Goal: Communication & Community: Answer question/provide support

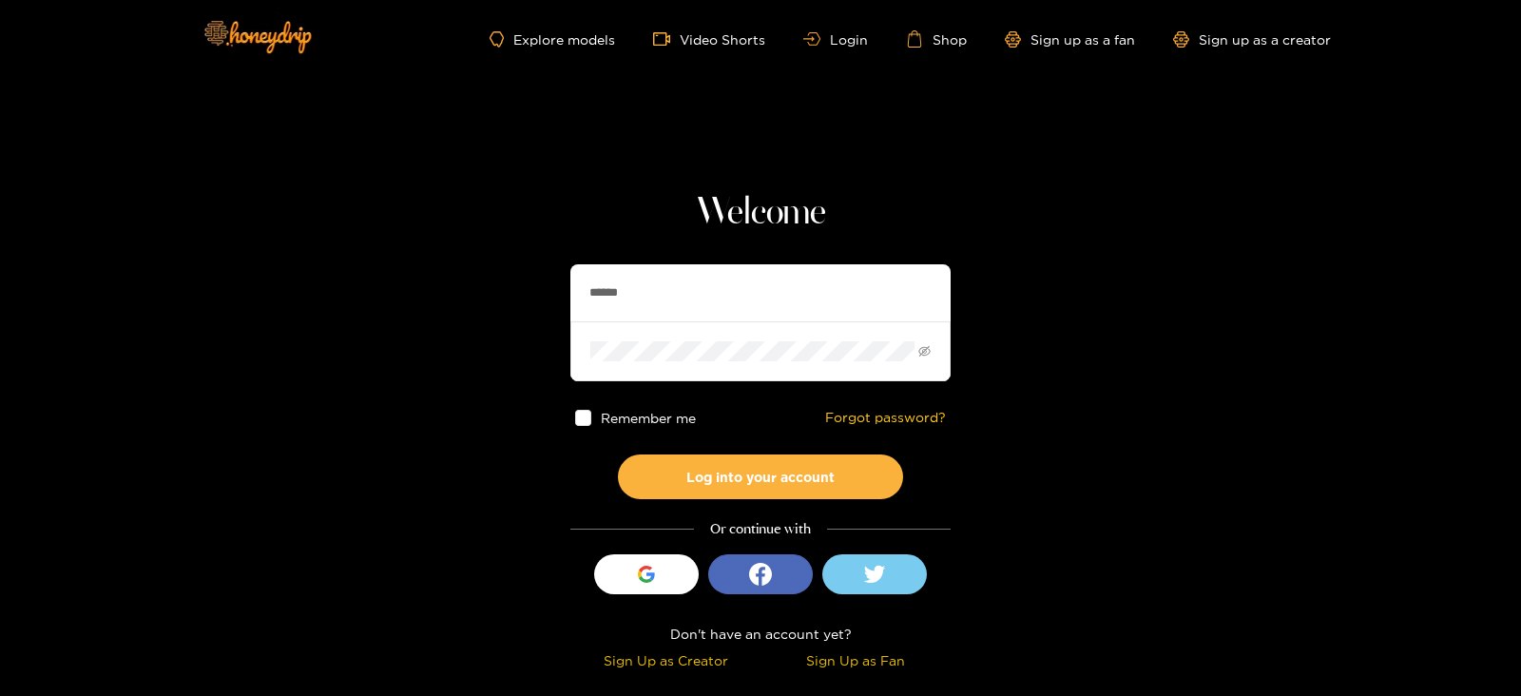
drag, startPoint x: 646, startPoint y: 307, endPoint x: 435, endPoint y: 320, distance: 211.4
click at [435, 320] on section "Welcome ****** Remember me Forgot password? Log into your account Or continue w…" at bounding box center [760, 338] width 1521 height 676
paste input "**********"
type input "**********"
click at [618, 454] on button "Log into your account" at bounding box center [760, 476] width 285 height 45
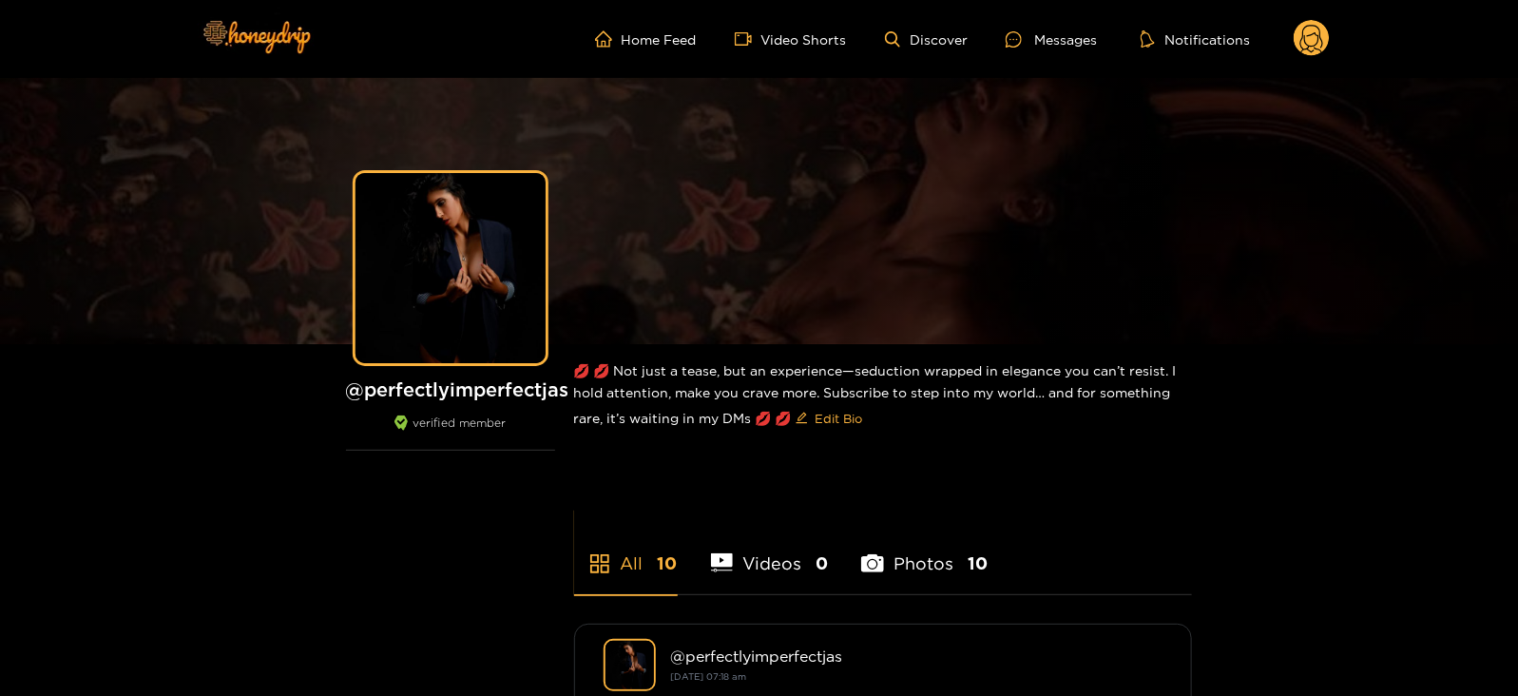
click at [1328, 33] on circle at bounding box center [1311, 38] width 36 height 36
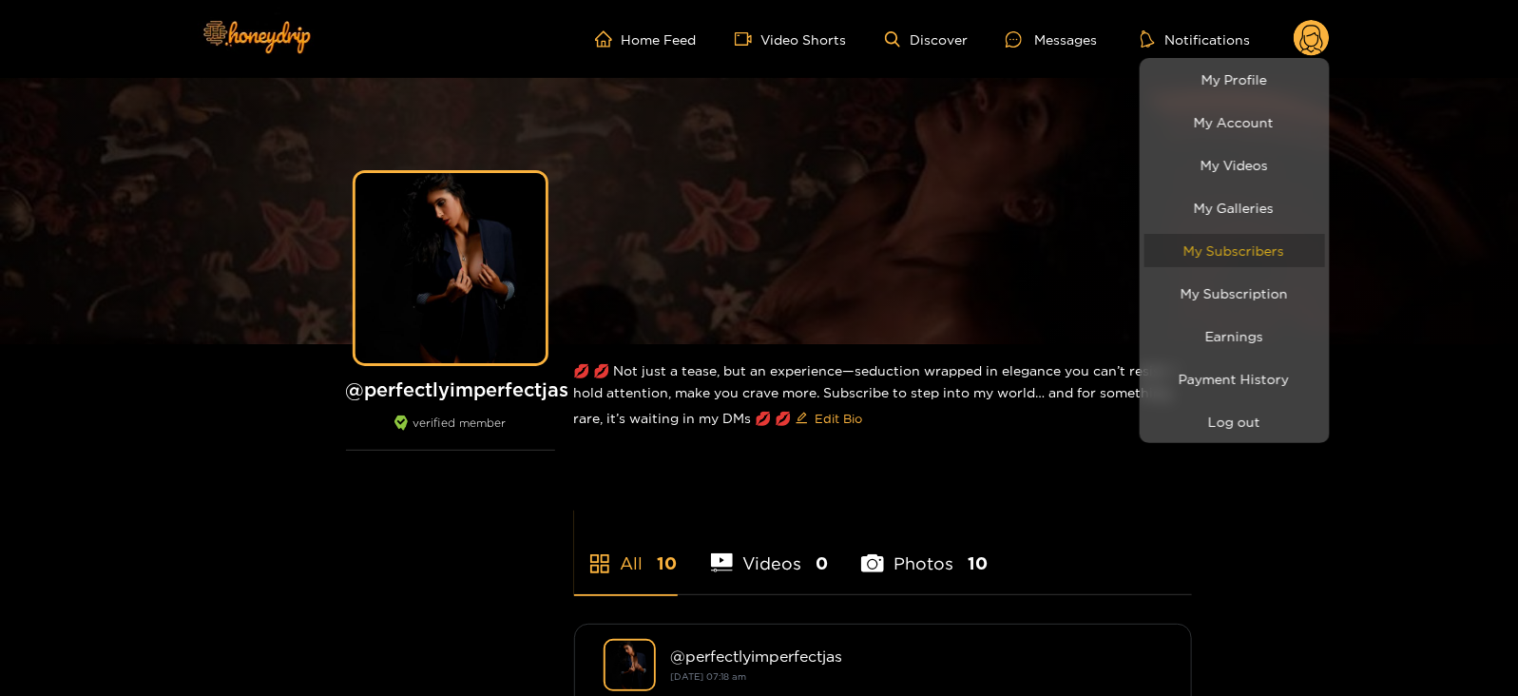
click at [1200, 235] on link "My Subscribers" at bounding box center [1234, 250] width 181 height 33
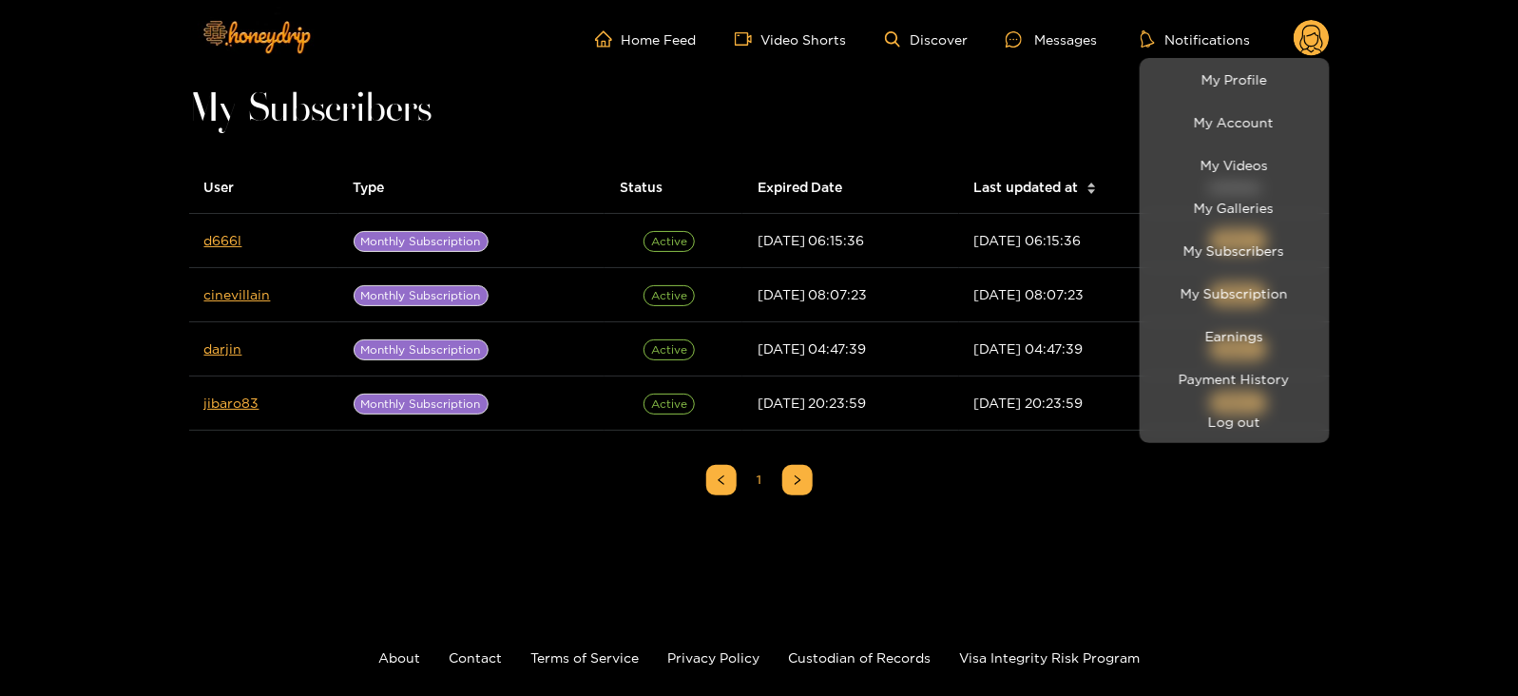
click at [200, 241] on div at bounding box center [759, 348] width 1518 height 696
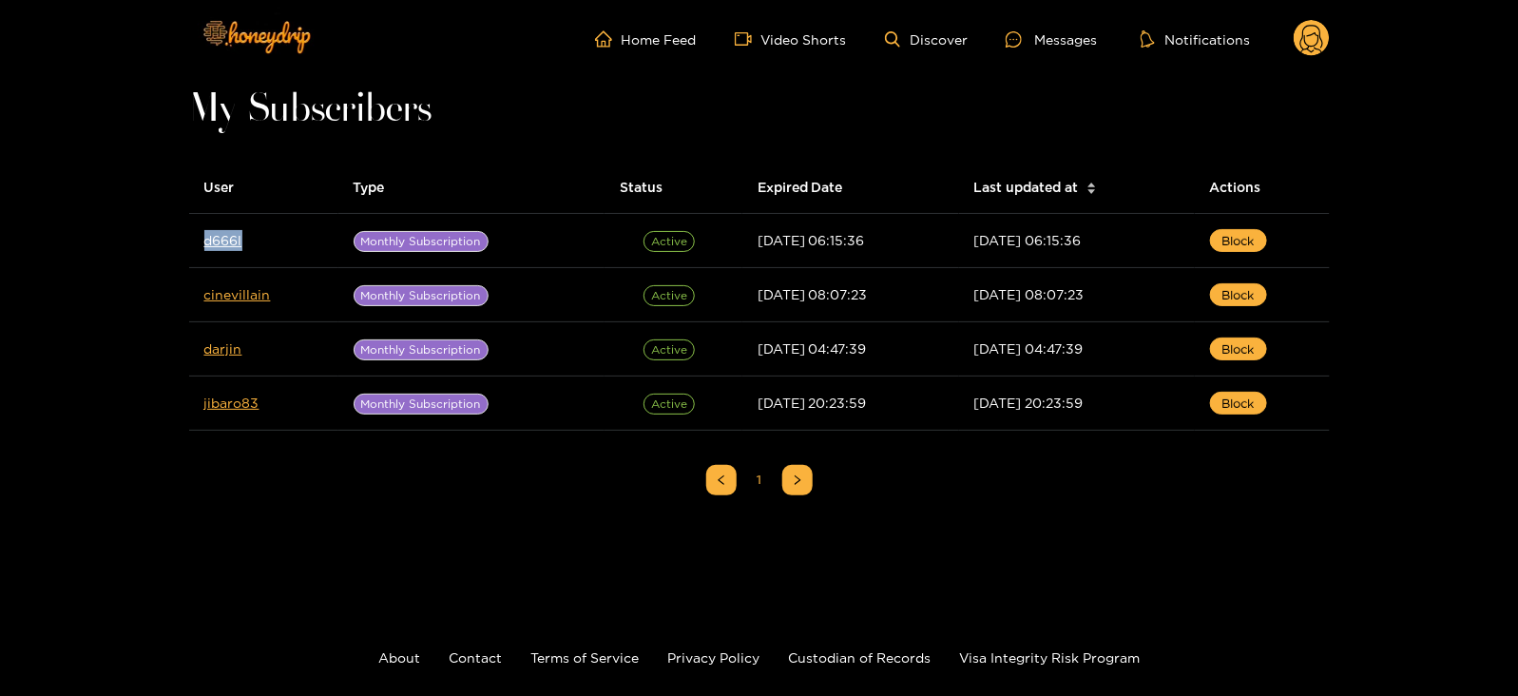
click at [200, 241] on td "d666l" at bounding box center [263, 241] width 149 height 54
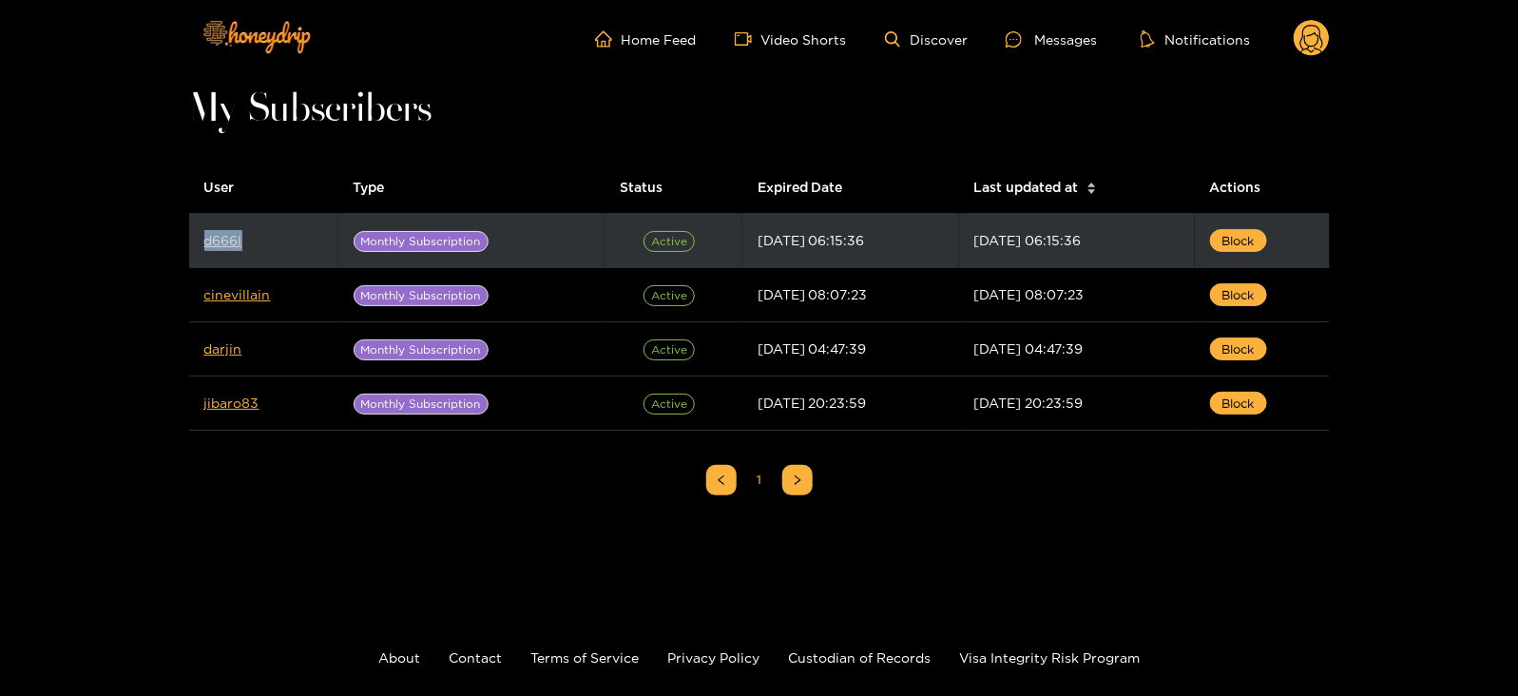
click at [220, 241] on link "d666l" at bounding box center [223, 240] width 38 height 14
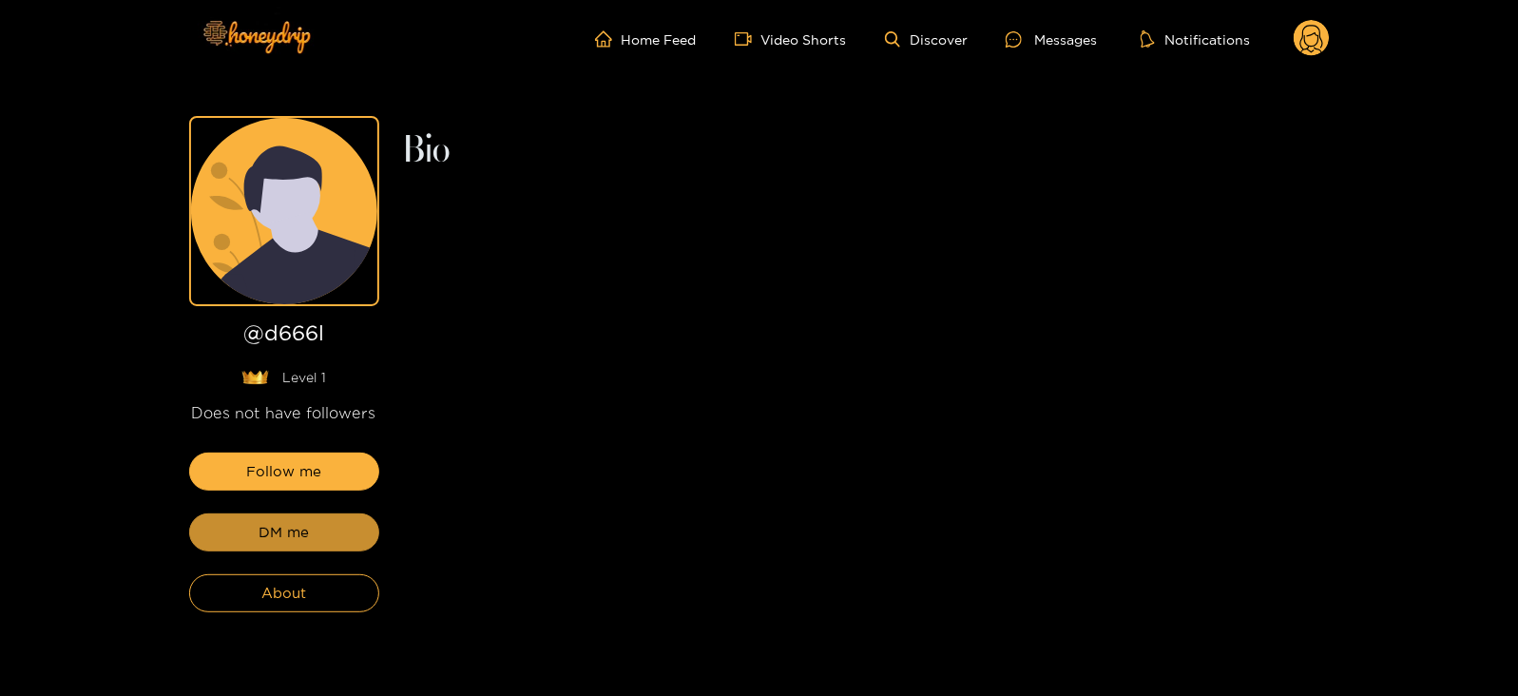
click at [318, 542] on button "DM me" at bounding box center [284, 532] width 190 height 38
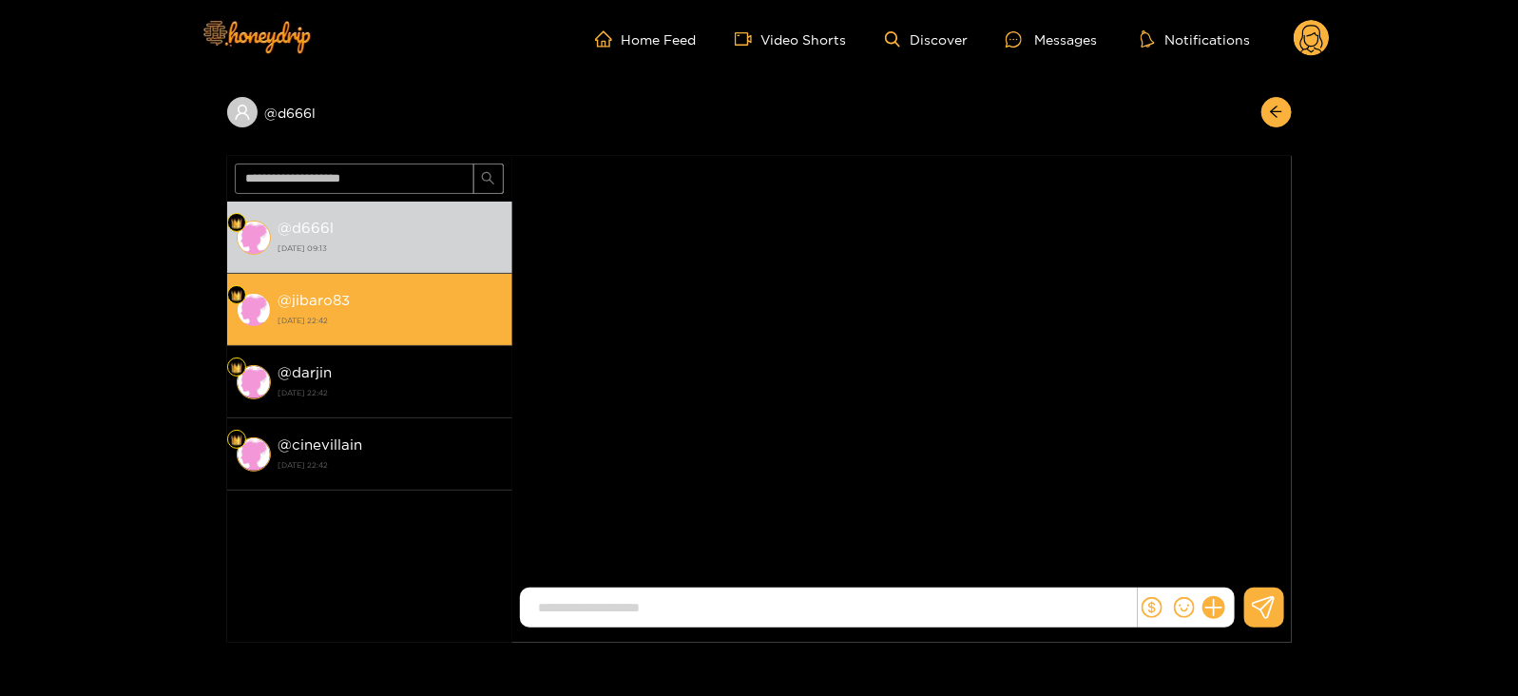
click at [405, 278] on li "@ jibaro83 [DATE] 22:42" at bounding box center [369, 310] width 285 height 72
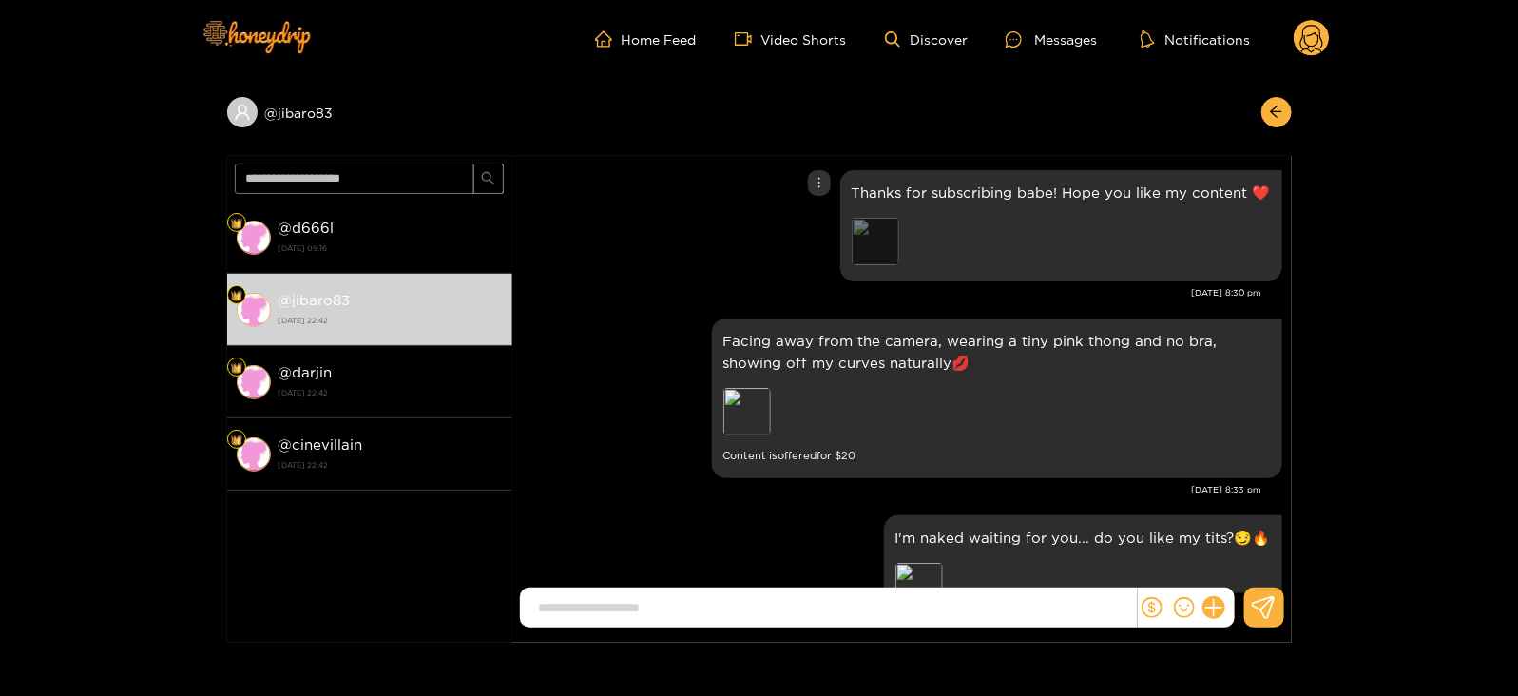
click at [876, 231] on div "Preview" at bounding box center [876, 242] width 48 height 48
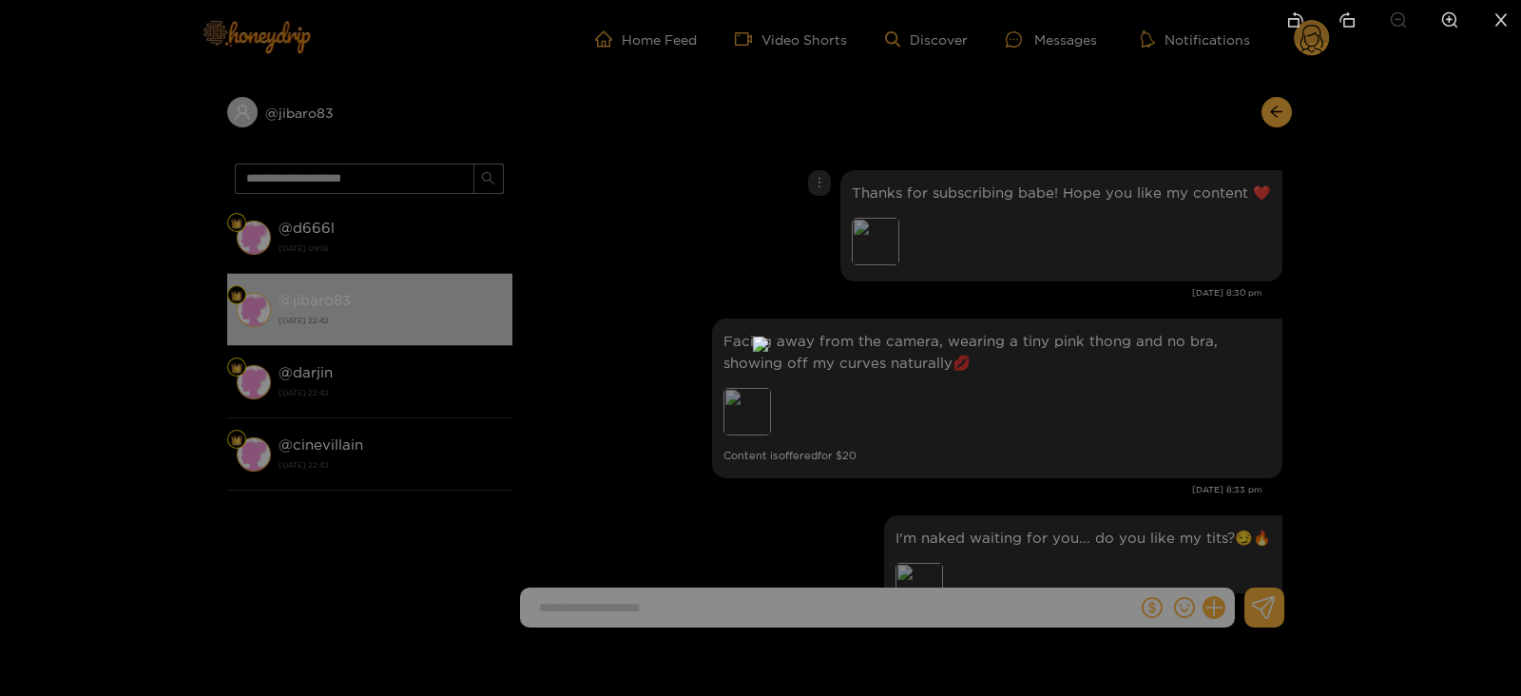
click at [1256, 147] on div at bounding box center [760, 348] width 1521 height 696
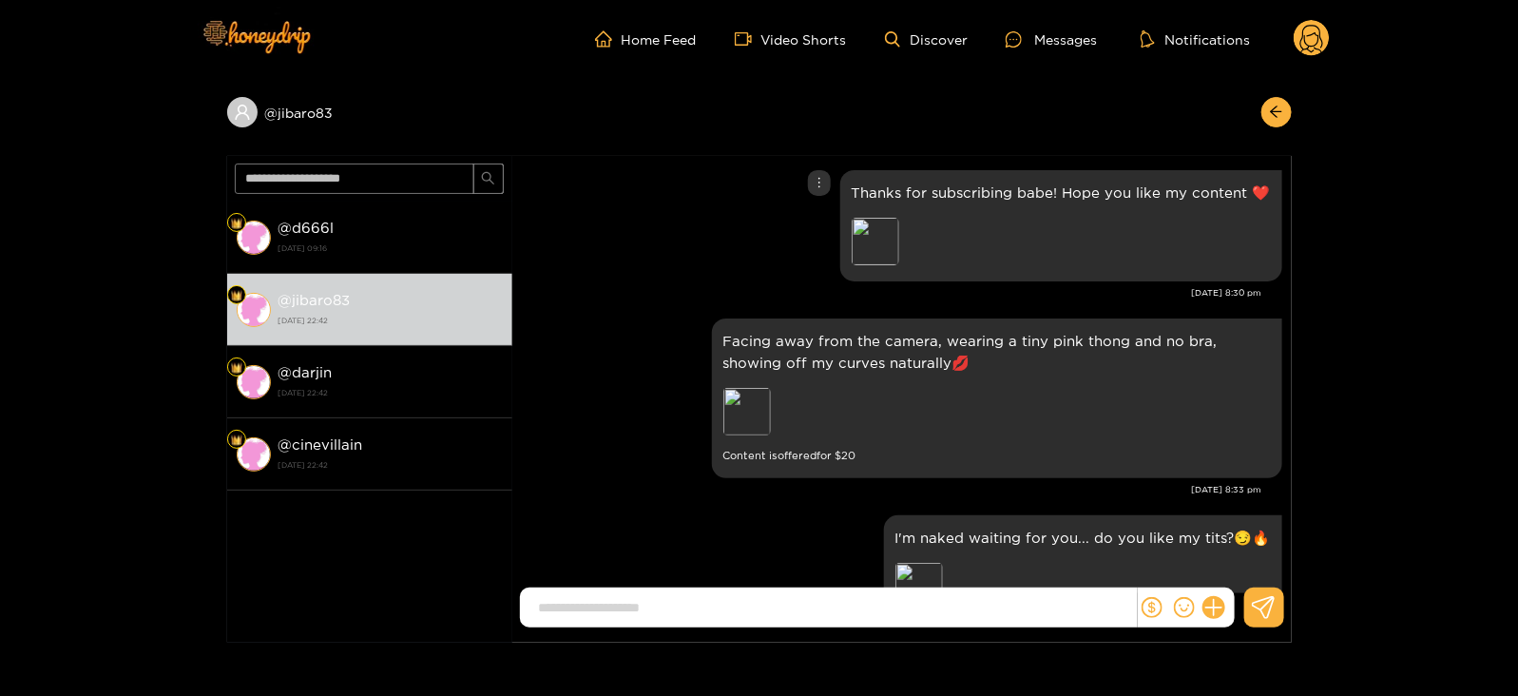
click at [1229, 174] on div "Thanks for subscribing babe! Hope you like my content ❤️ Preview" at bounding box center [1061, 225] width 442 height 111
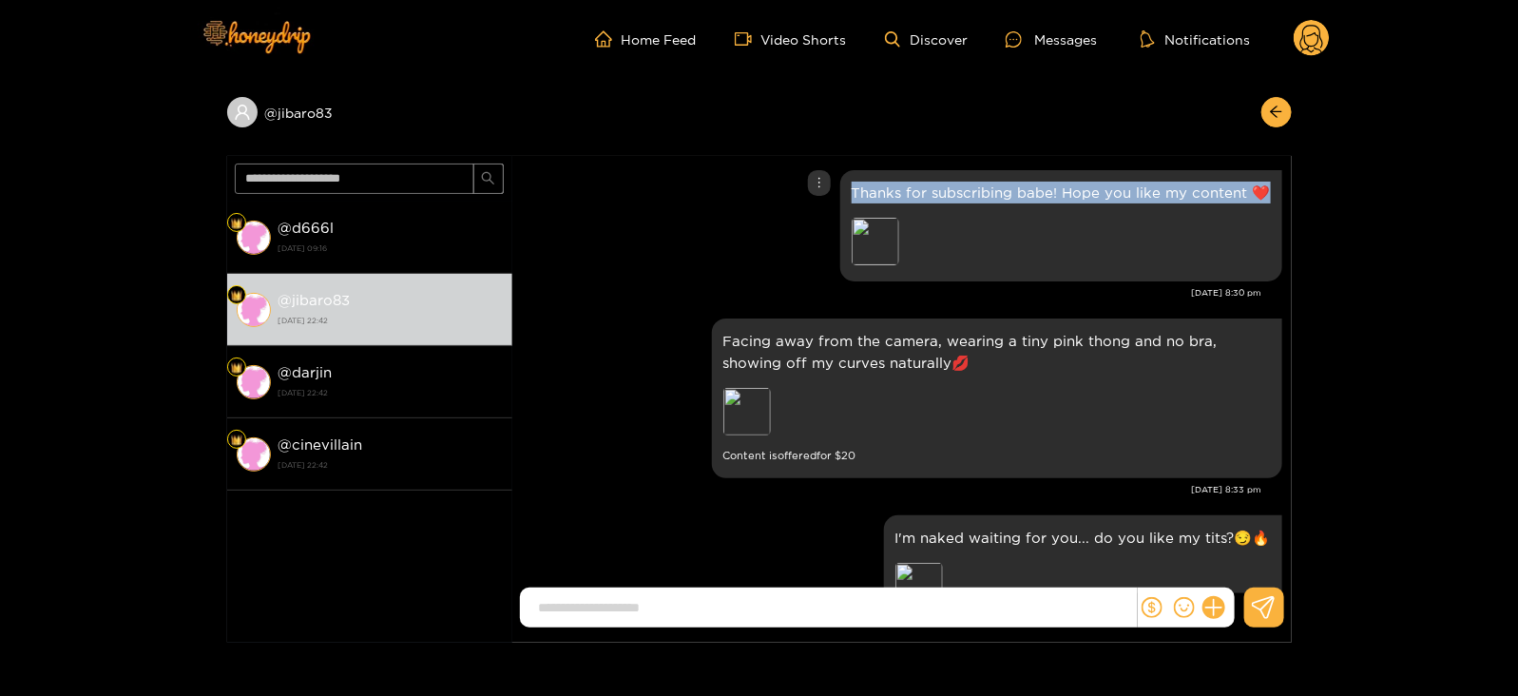
click at [1229, 174] on div "Thanks for subscribing babe! Hope you like my content ❤️ Preview" at bounding box center [1061, 225] width 442 height 111
copy p "Thanks for subscribing babe! Hope you like my content ❤️"
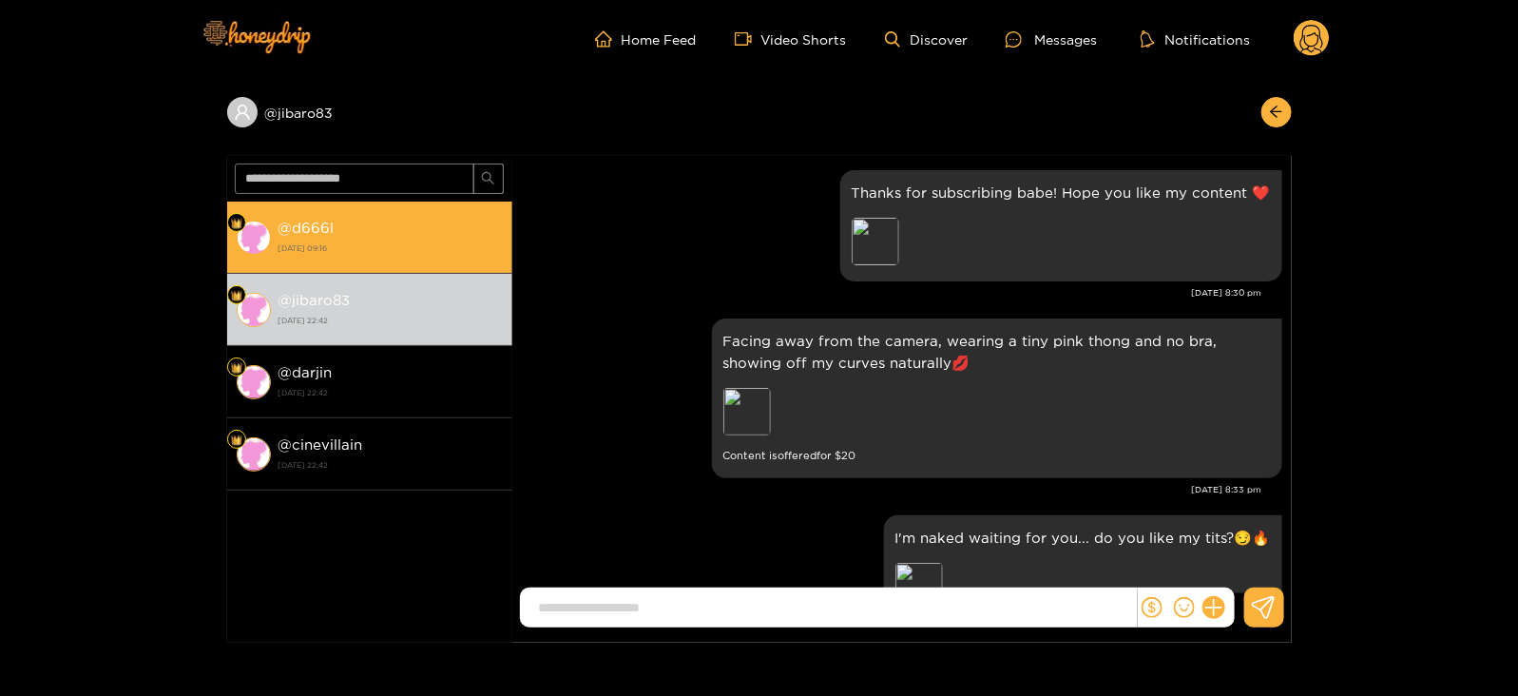
click at [491, 233] on div "@ d666l [DATE] 09:16" at bounding box center [390, 237] width 224 height 43
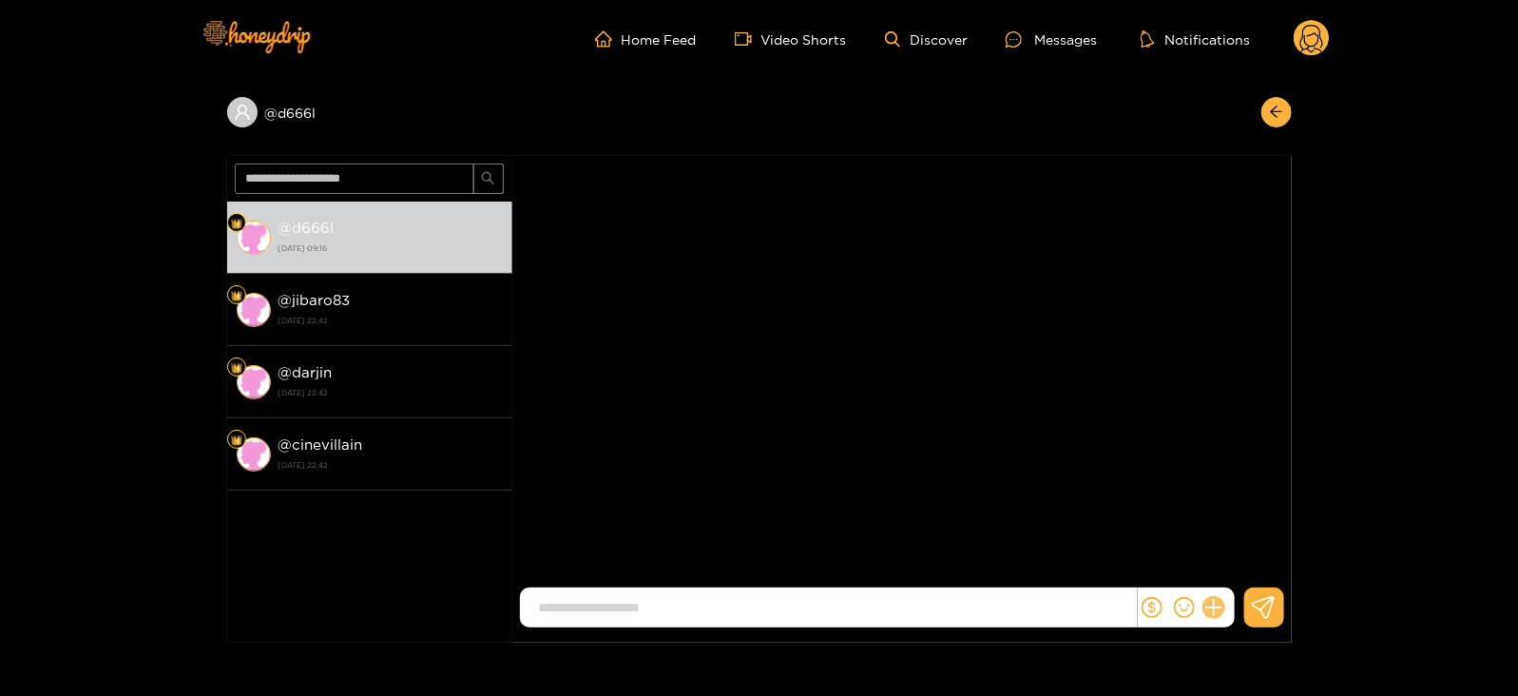
click at [1209, 611] on icon at bounding box center [1213, 608] width 22 height 22
click at [1239, 565] on icon at bounding box center [1248, 561] width 19 height 19
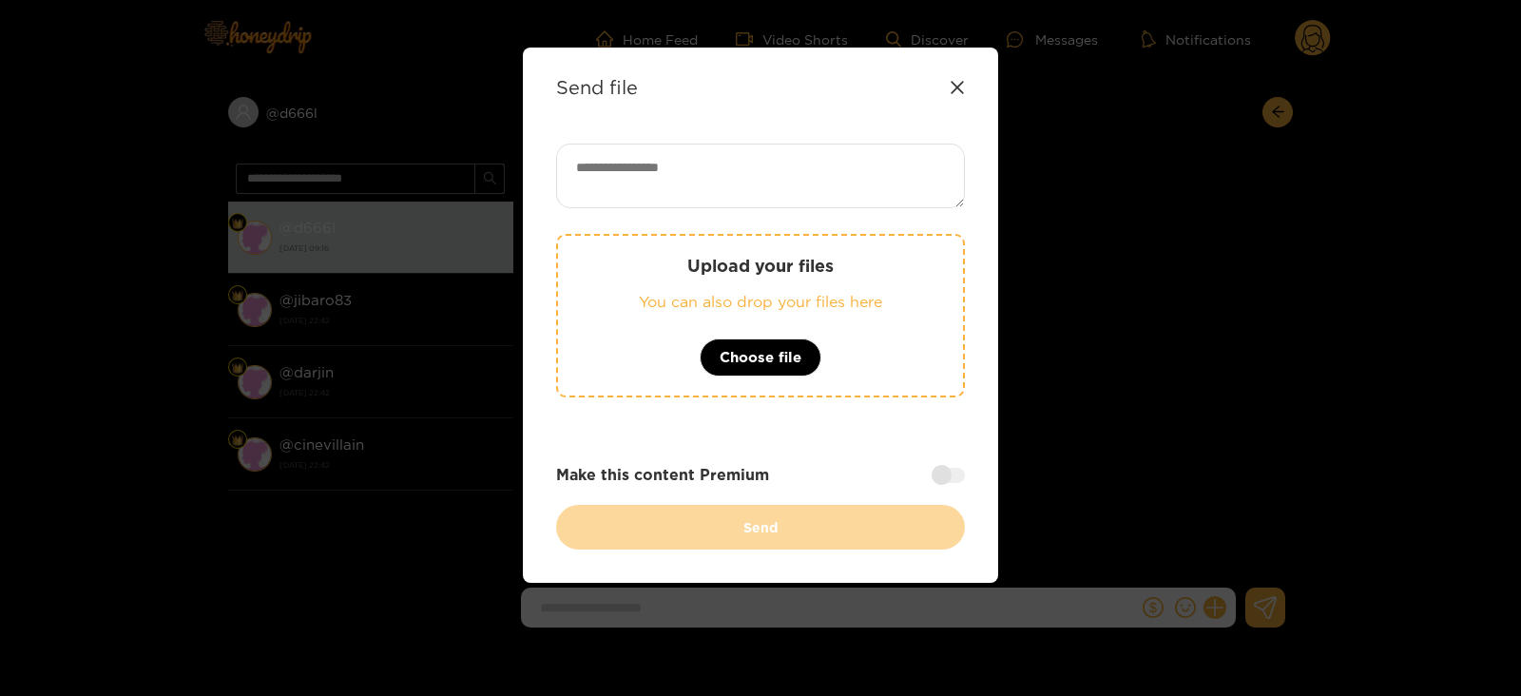
click at [751, 159] on textarea at bounding box center [760, 176] width 409 height 65
paste textarea "**********"
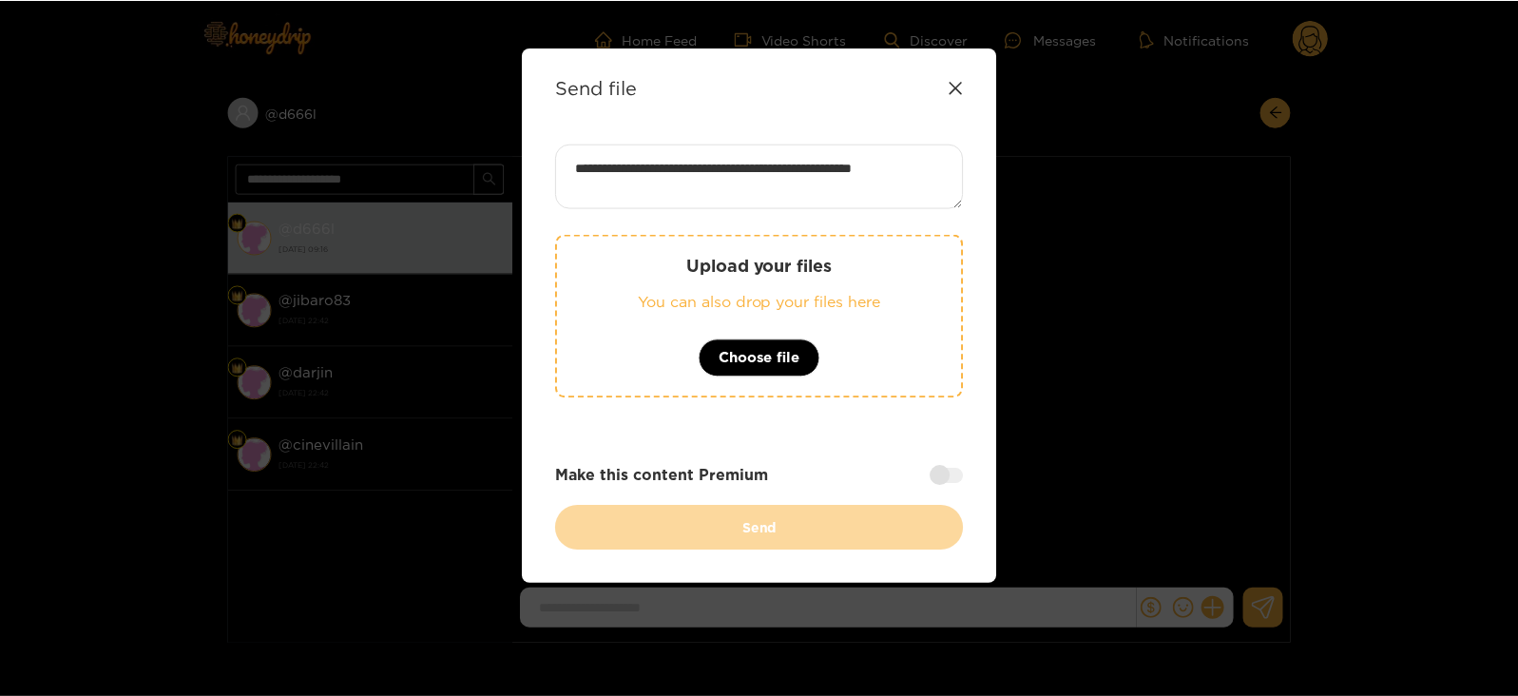
scroll to position [19, 0]
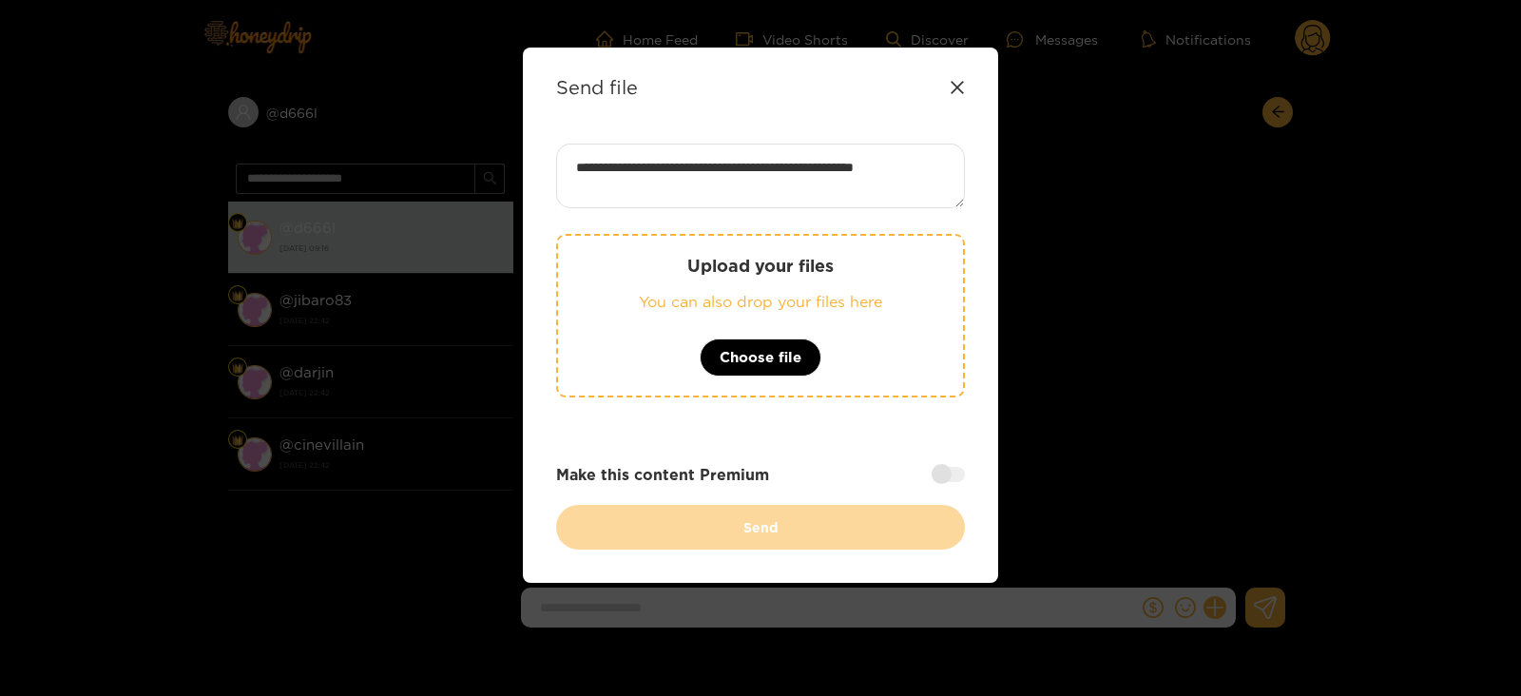
type textarea "**********"
click at [839, 239] on div "Upload your files You can also drop your files here Choose file" at bounding box center [760, 315] width 409 height 163
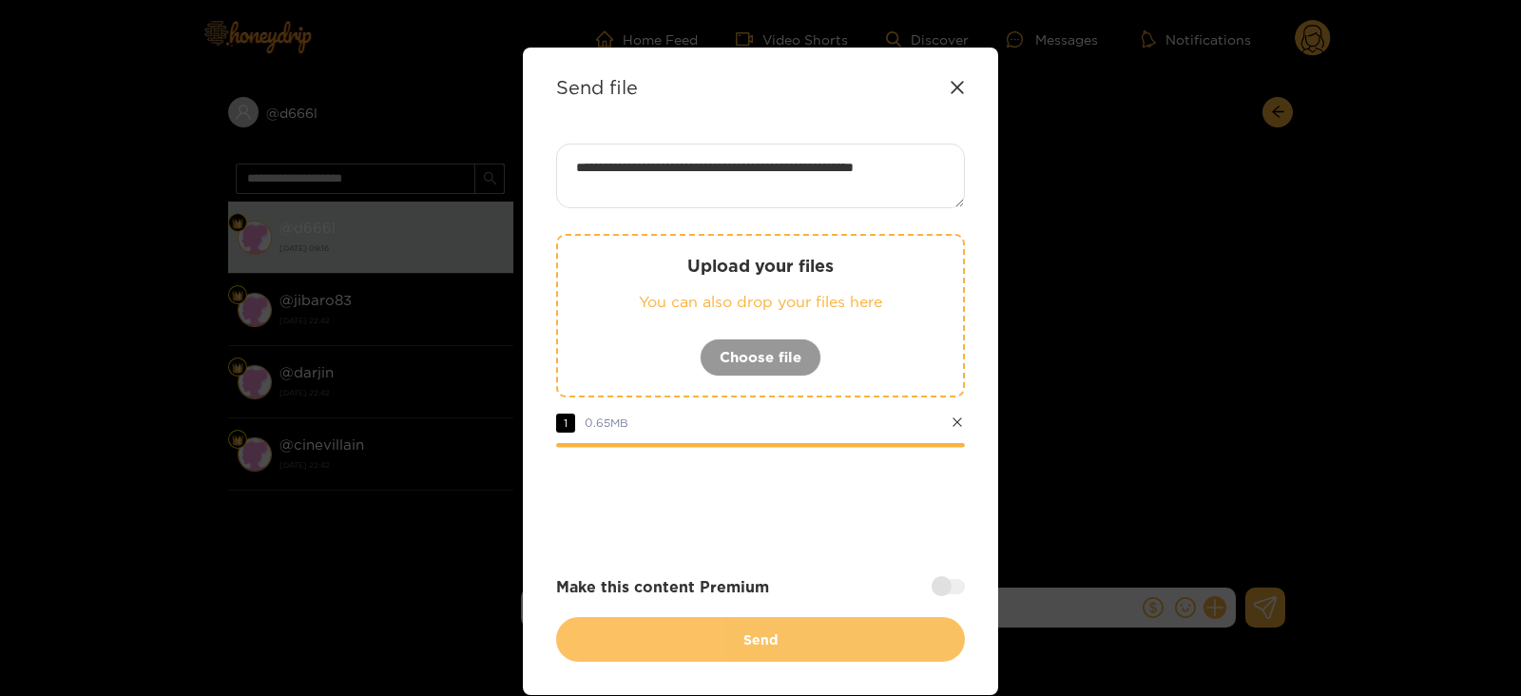
click at [697, 639] on button "Send" at bounding box center [760, 639] width 409 height 45
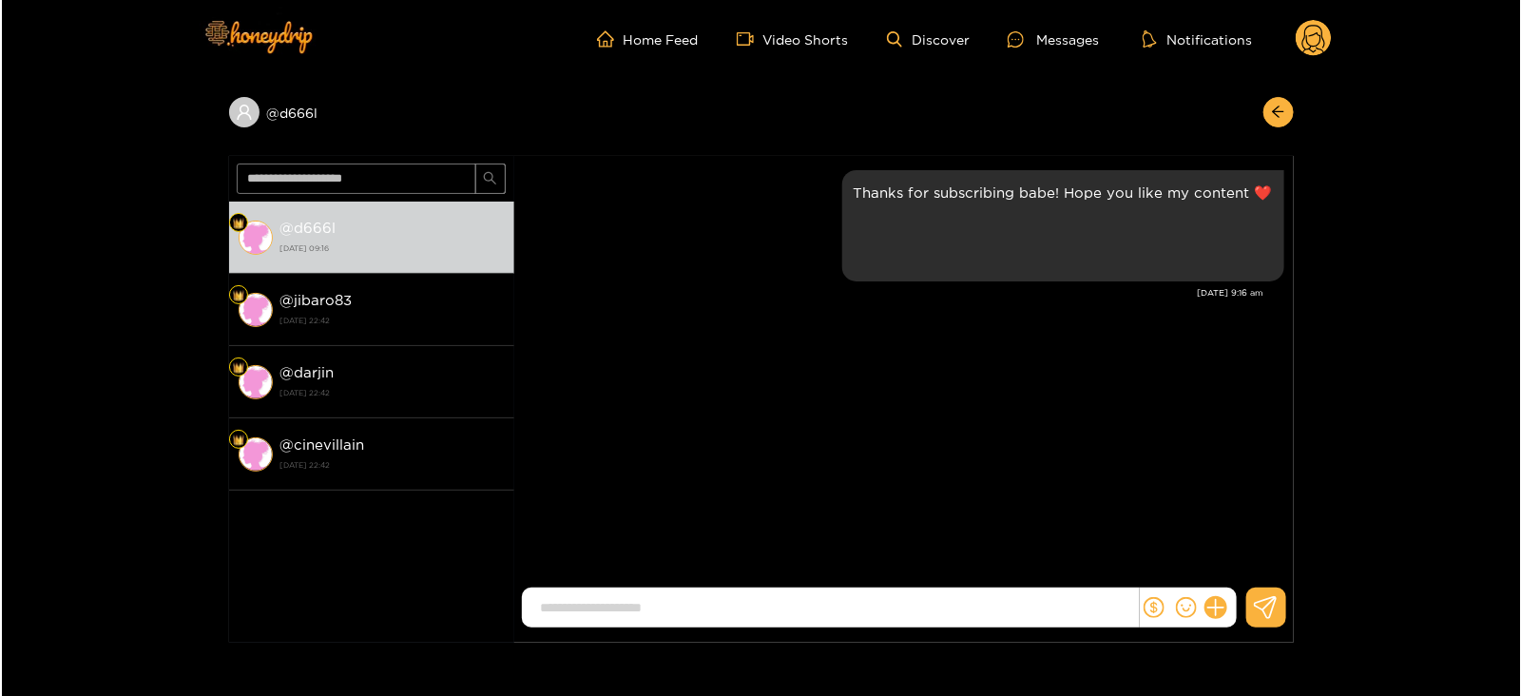
scroll to position [0, 0]
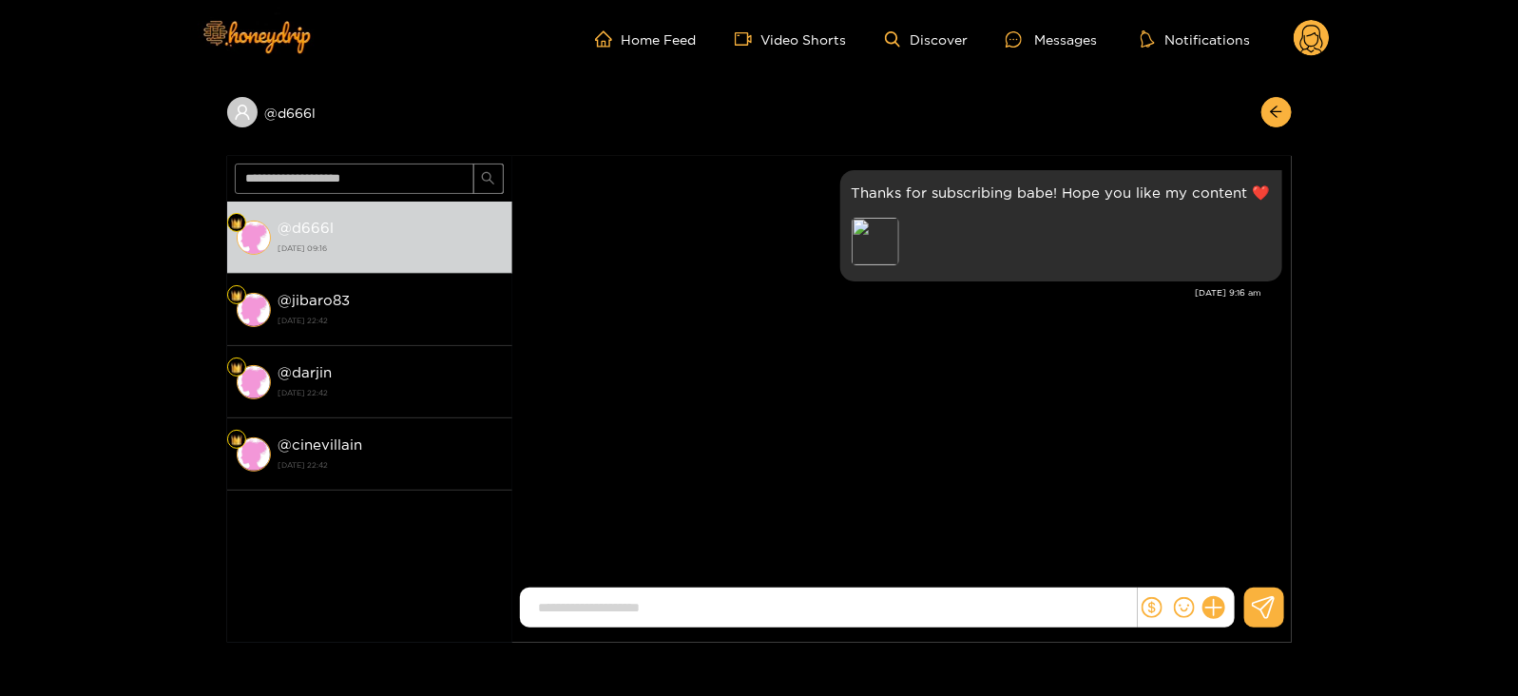
click at [1312, 49] on circle at bounding box center [1311, 38] width 36 height 36
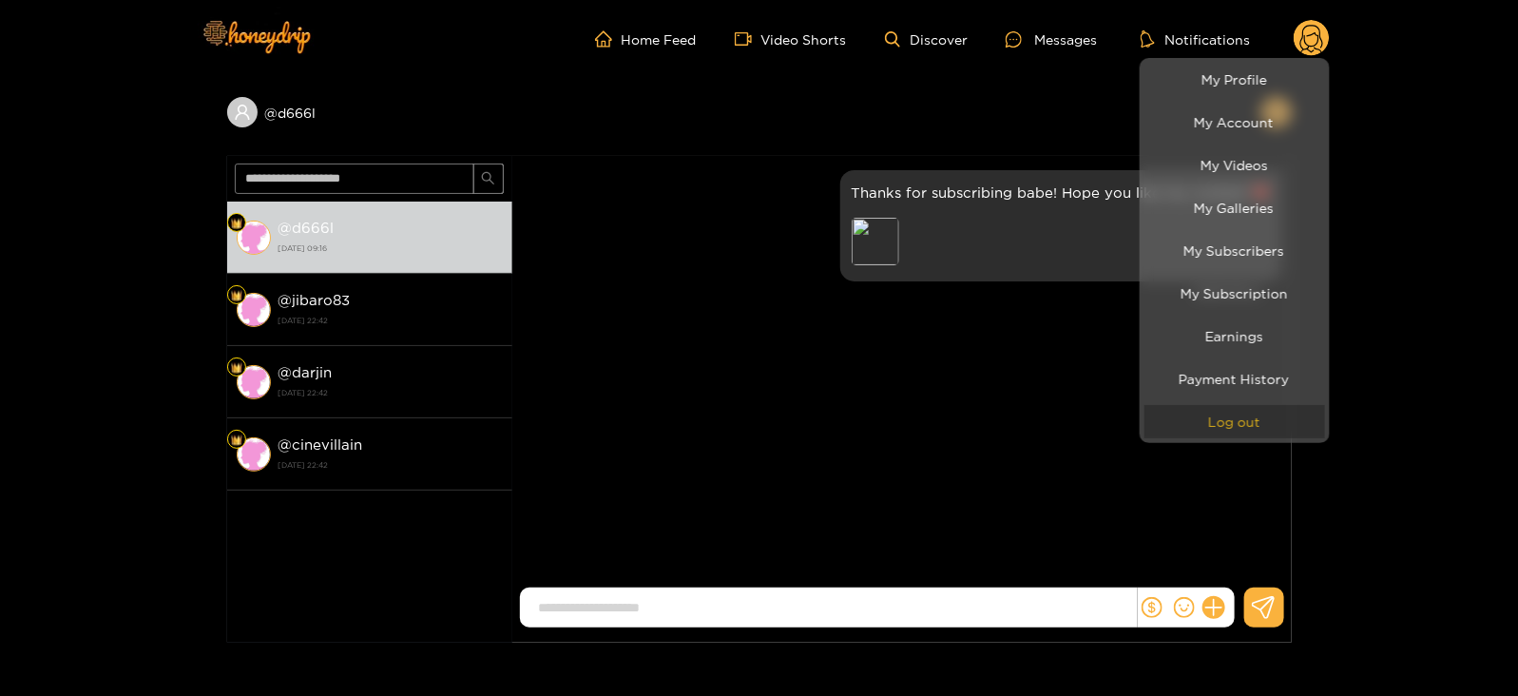
click at [1201, 411] on button "Log out" at bounding box center [1234, 421] width 181 height 33
